Goal: Check status: Check status

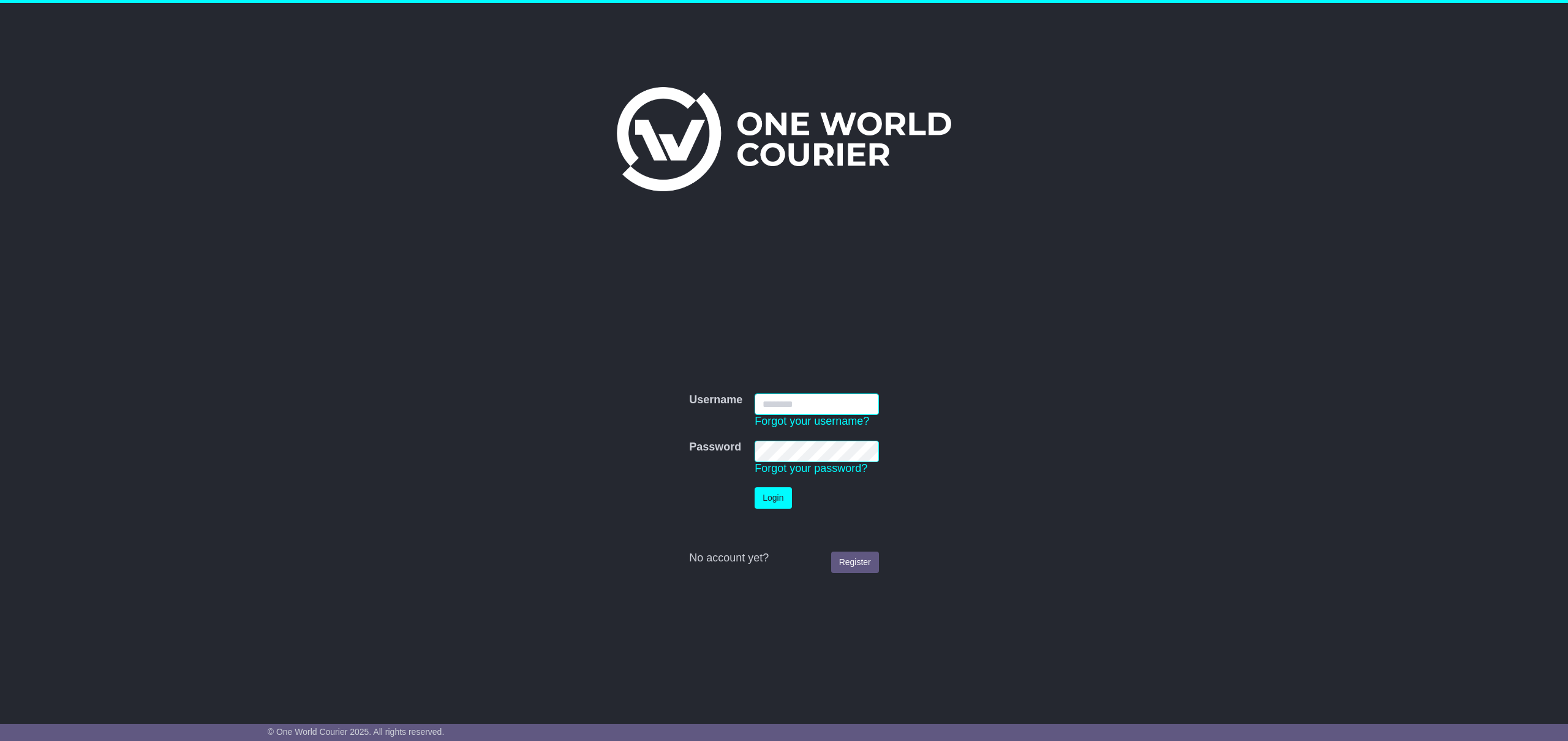
type input "**********"
click at [756, 500] on button "Login" at bounding box center [773, 497] width 37 height 21
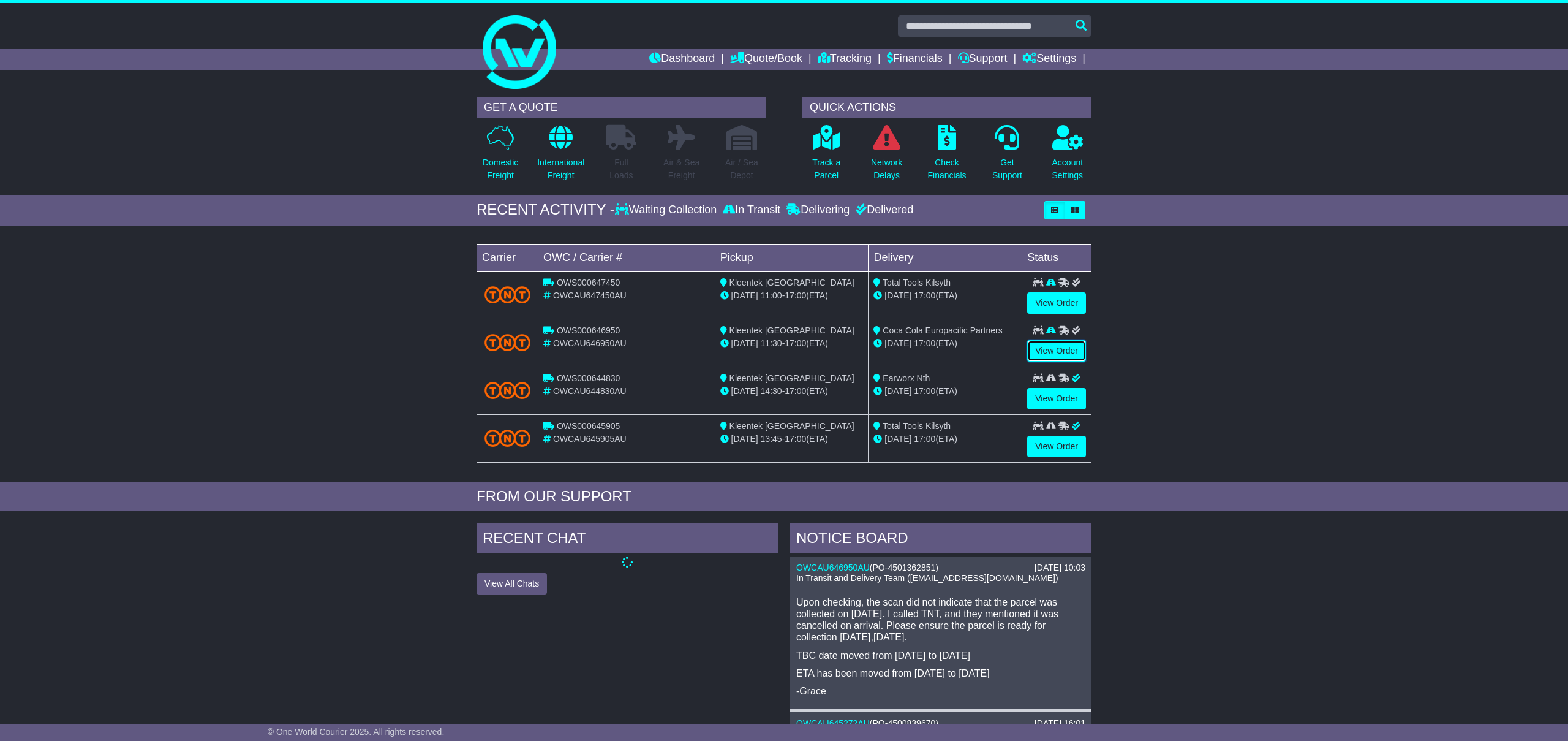
drag, startPoint x: 1054, startPoint y: 355, endPoint x: 1074, endPoint y: 364, distance: 21.9
click at [1054, 355] on link "View Order" at bounding box center [1057, 350] width 59 height 21
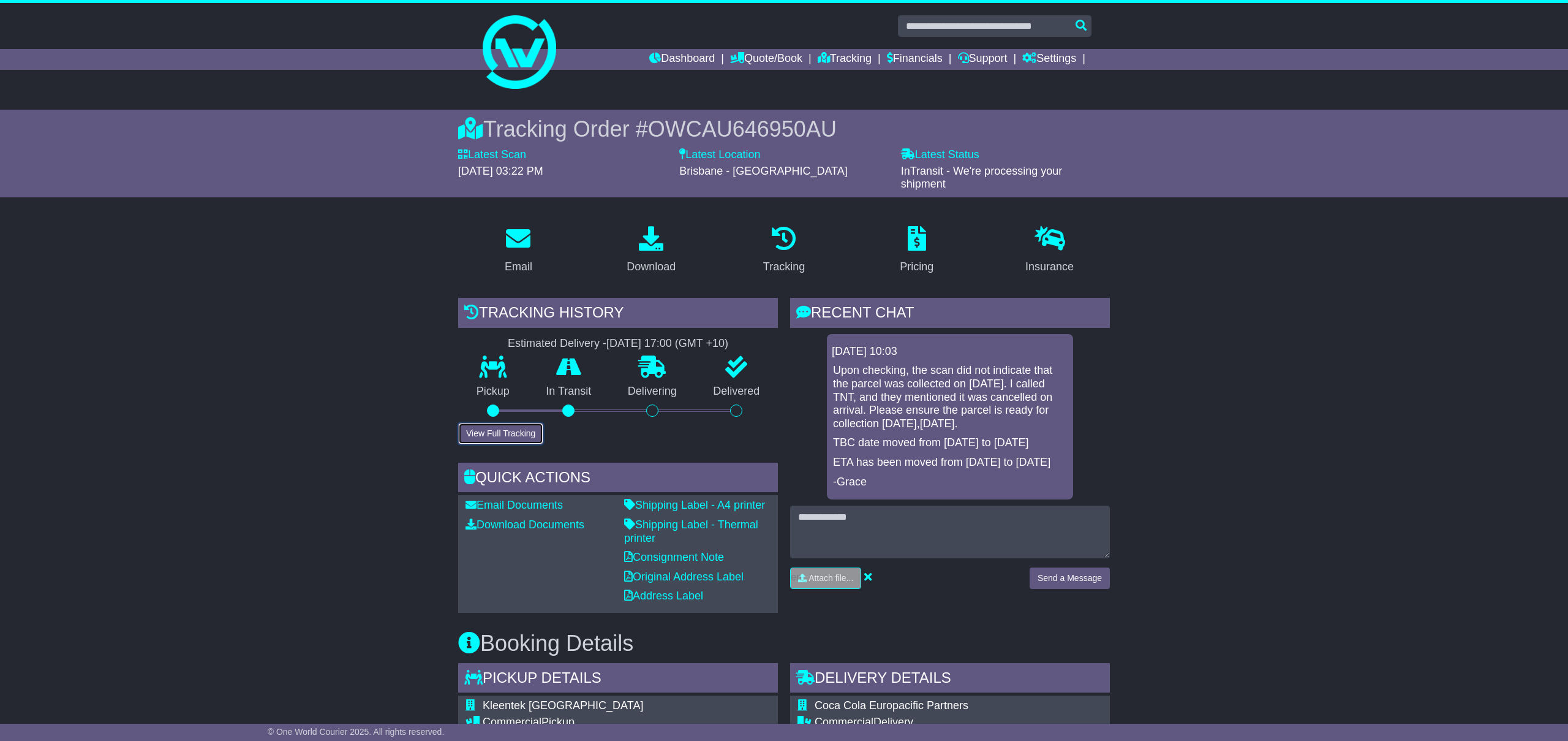
click at [522, 424] on button "View Full Tracking" at bounding box center [501, 433] width 85 height 21
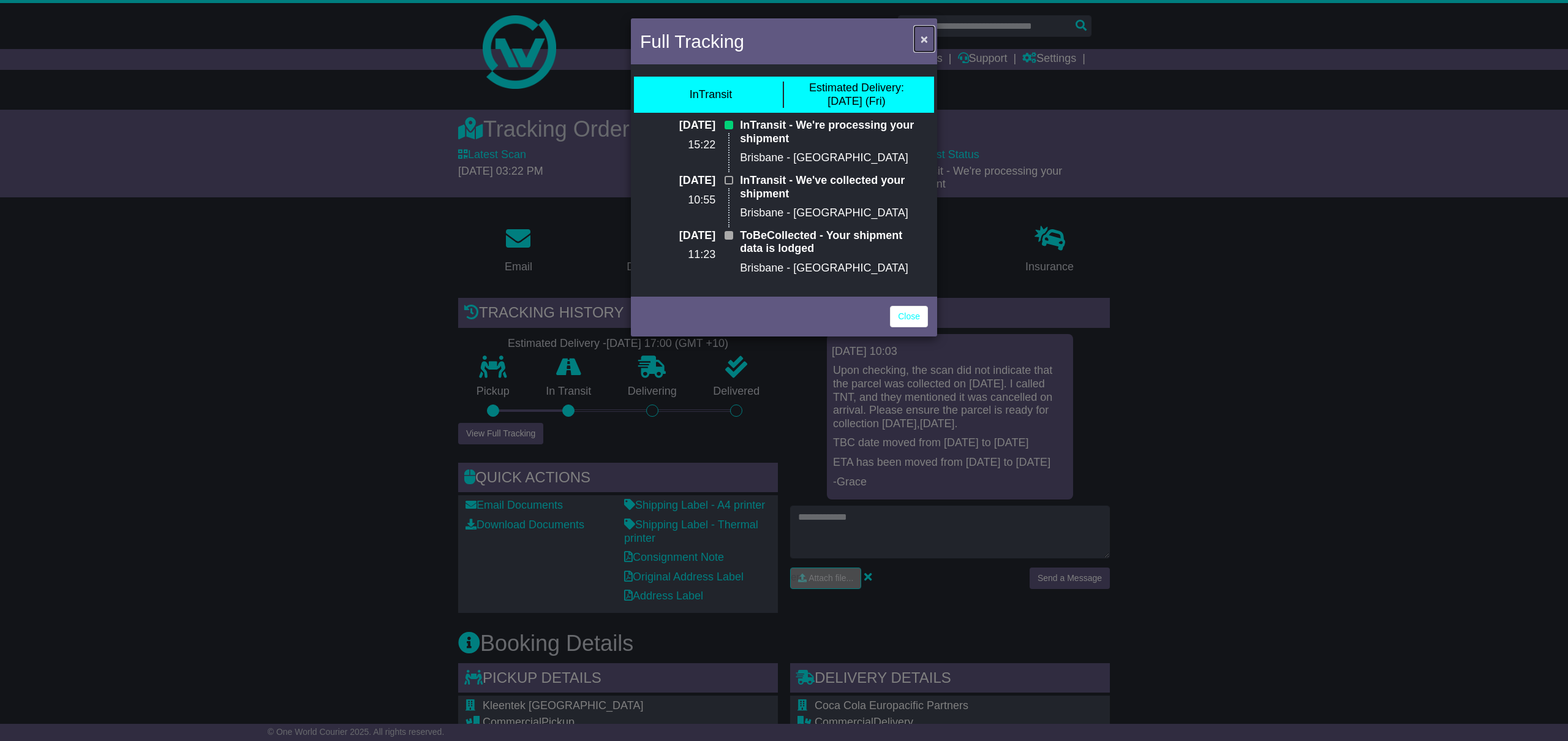
click at [928, 38] on button "×" at bounding box center [924, 39] width 20 height 25
